Goal: Find contact information: Find contact information

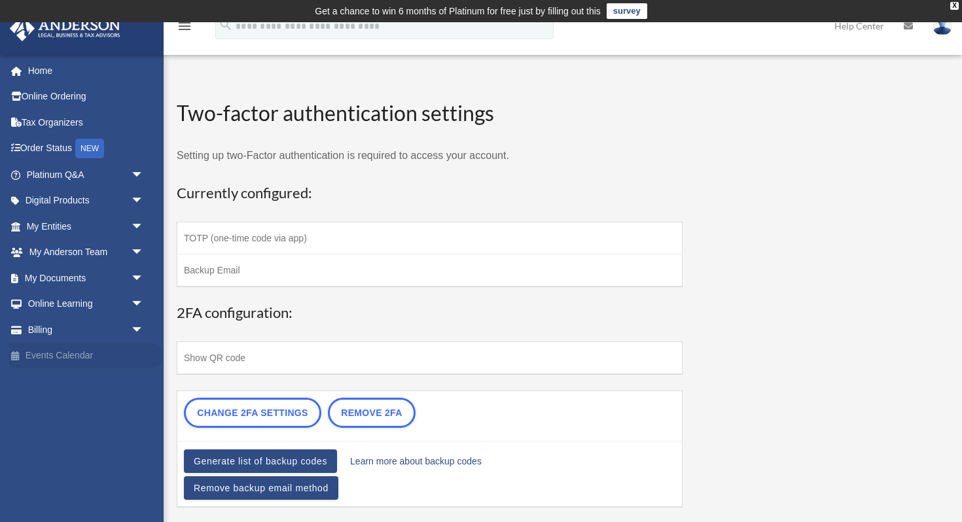
click at [81, 361] on link "Events Calendar" at bounding box center [86, 356] width 154 height 26
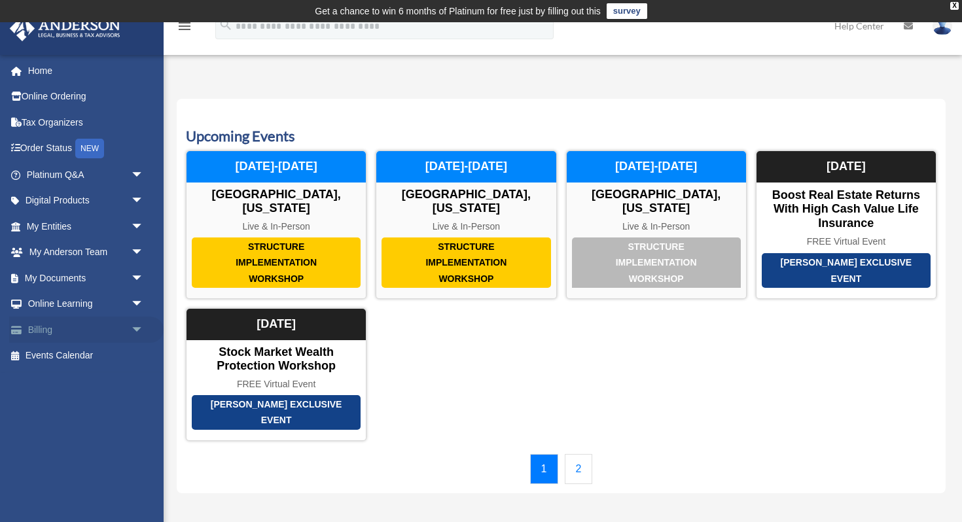
click at [140, 332] on span "arrow_drop_down" at bounding box center [144, 330] width 26 height 27
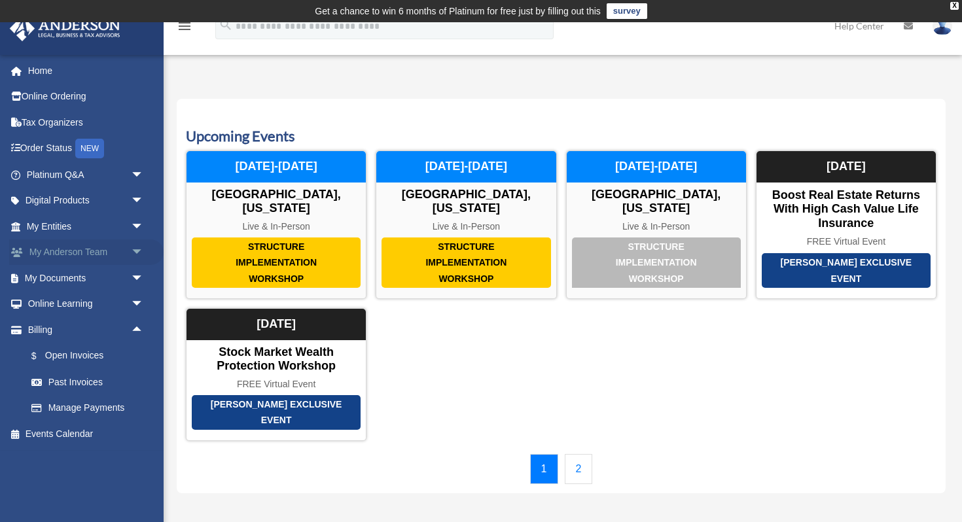
click at [135, 251] on span "arrow_drop_down" at bounding box center [144, 253] width 26 height 27
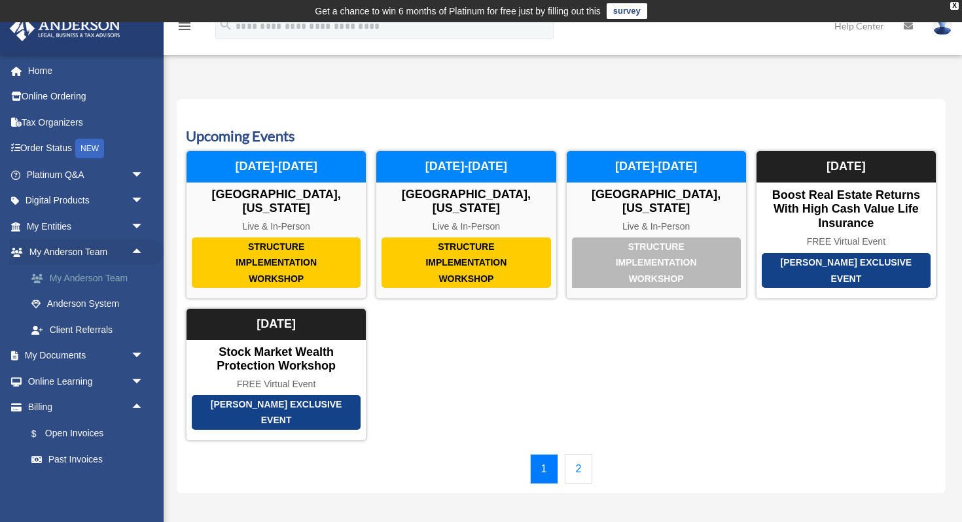
click at [108, 283] on link "My Anderson Team" at bounding box center [90, 278] width 145 height 26
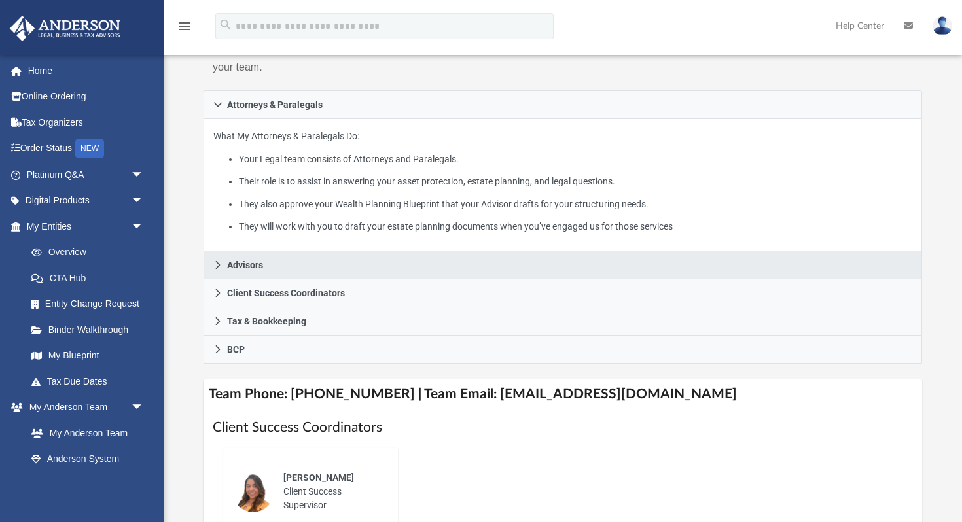
scroll to position [216, 0]
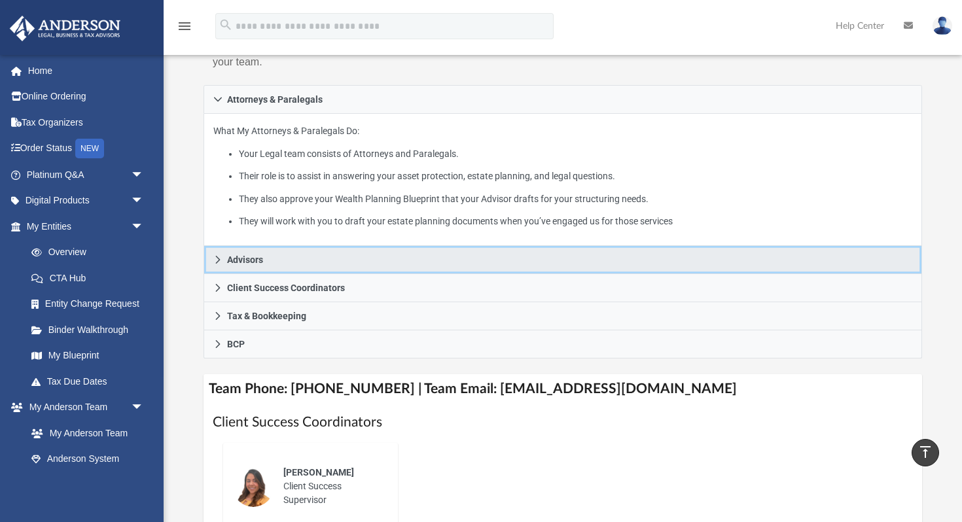
click at [271, 253] on link "Advisors" at bounding box center [563, 260] width 719 height 28
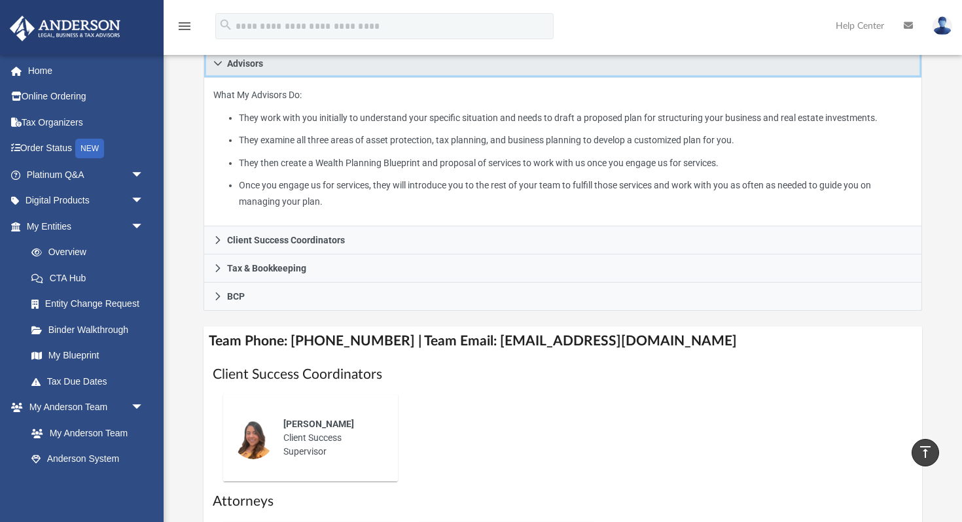
scroll to position [281, 0]
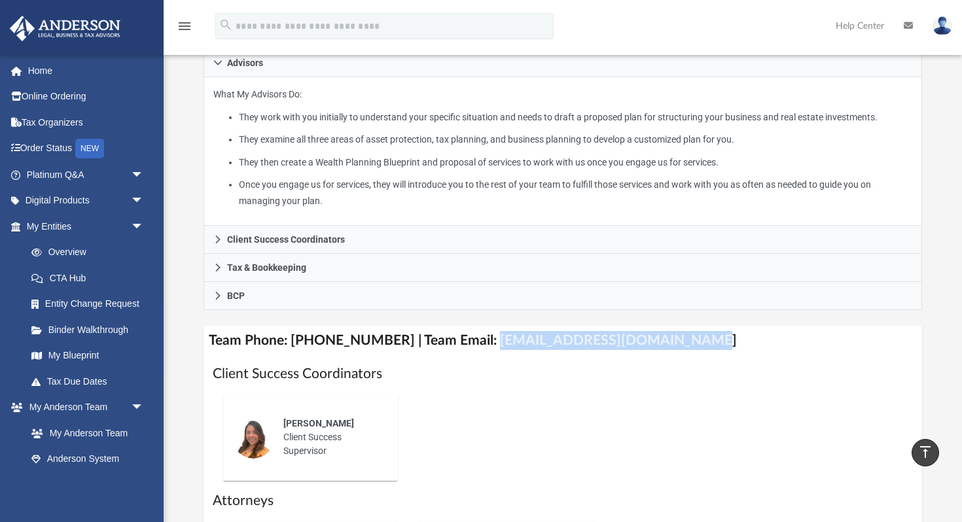
drag, startPoint x: 474, startPoint y: 340, endPoint x: 664, endPoint y: 340, distance: 190.5
click at [664, 340] on h4 "Team Phone: [PHONE_NUMBER] | Team Email: [EMAIL_ADDRESS][DOMAIN_NAME]" at bounding box center [563, 340] width 719 height 29
copy h4 "[EMAIL_ADDRESS][DOMAIN_NAME]"
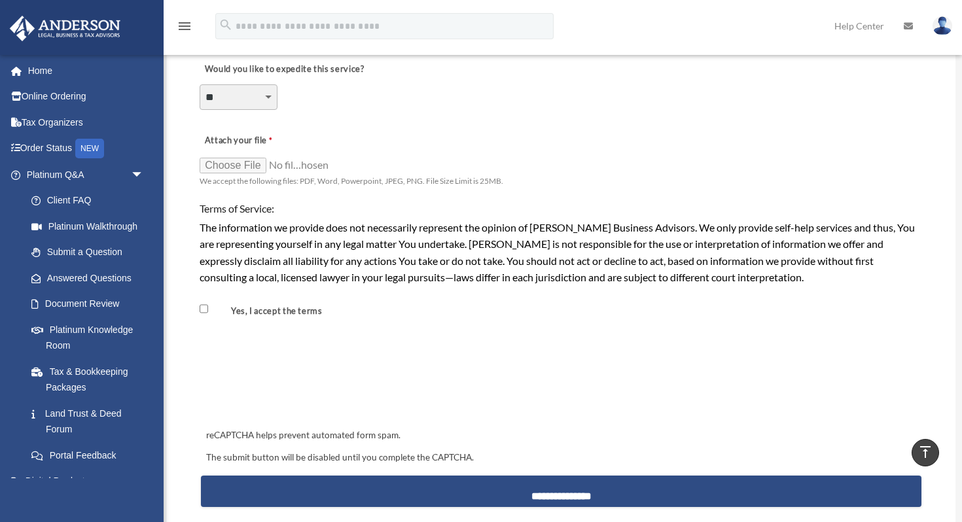
scroll to position [1382, 0]
